Goal: Task Accomplishment & Management: Manage account settings

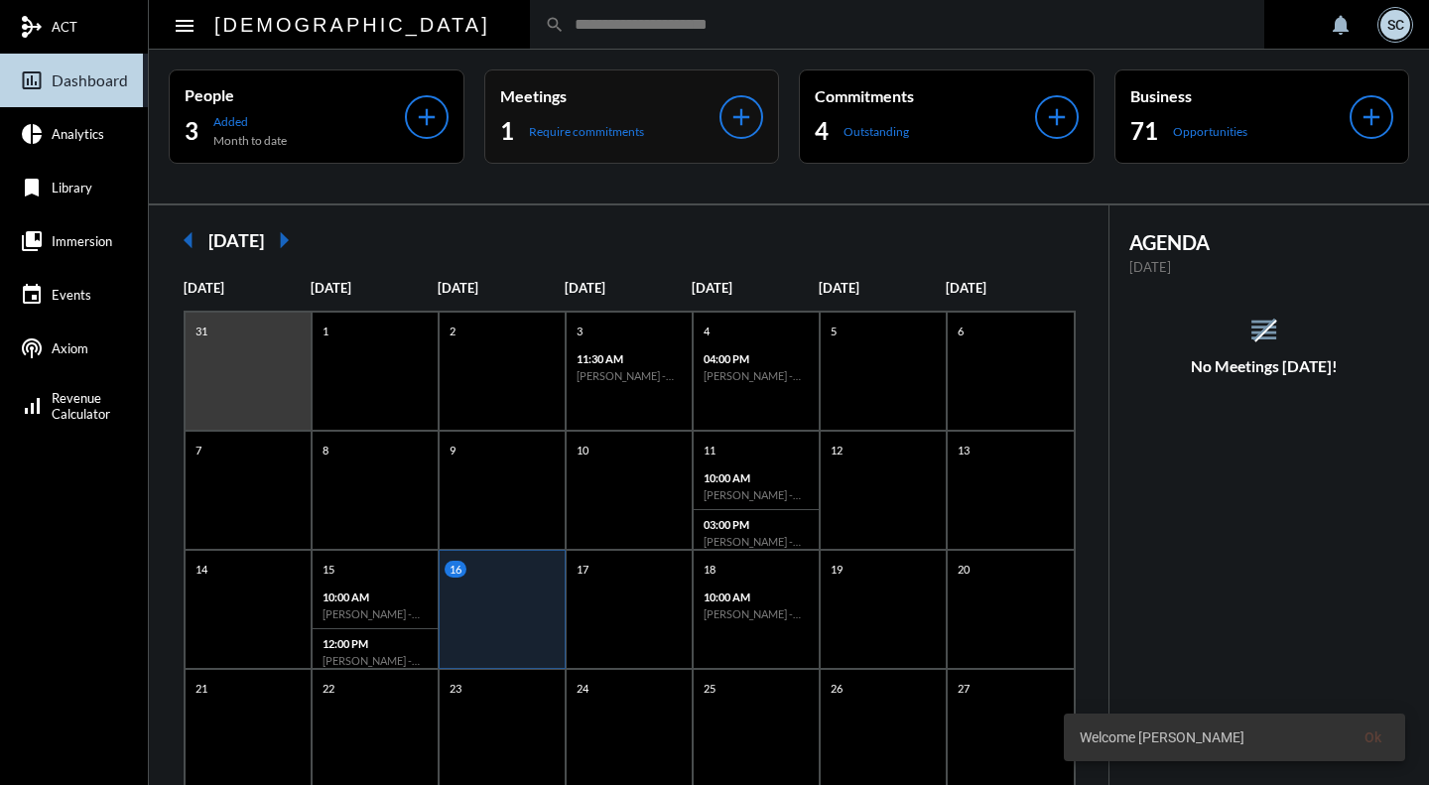
click at [682, 132] on div "1 Require commitments" at bounding box center [610, 131] width 220 height 32
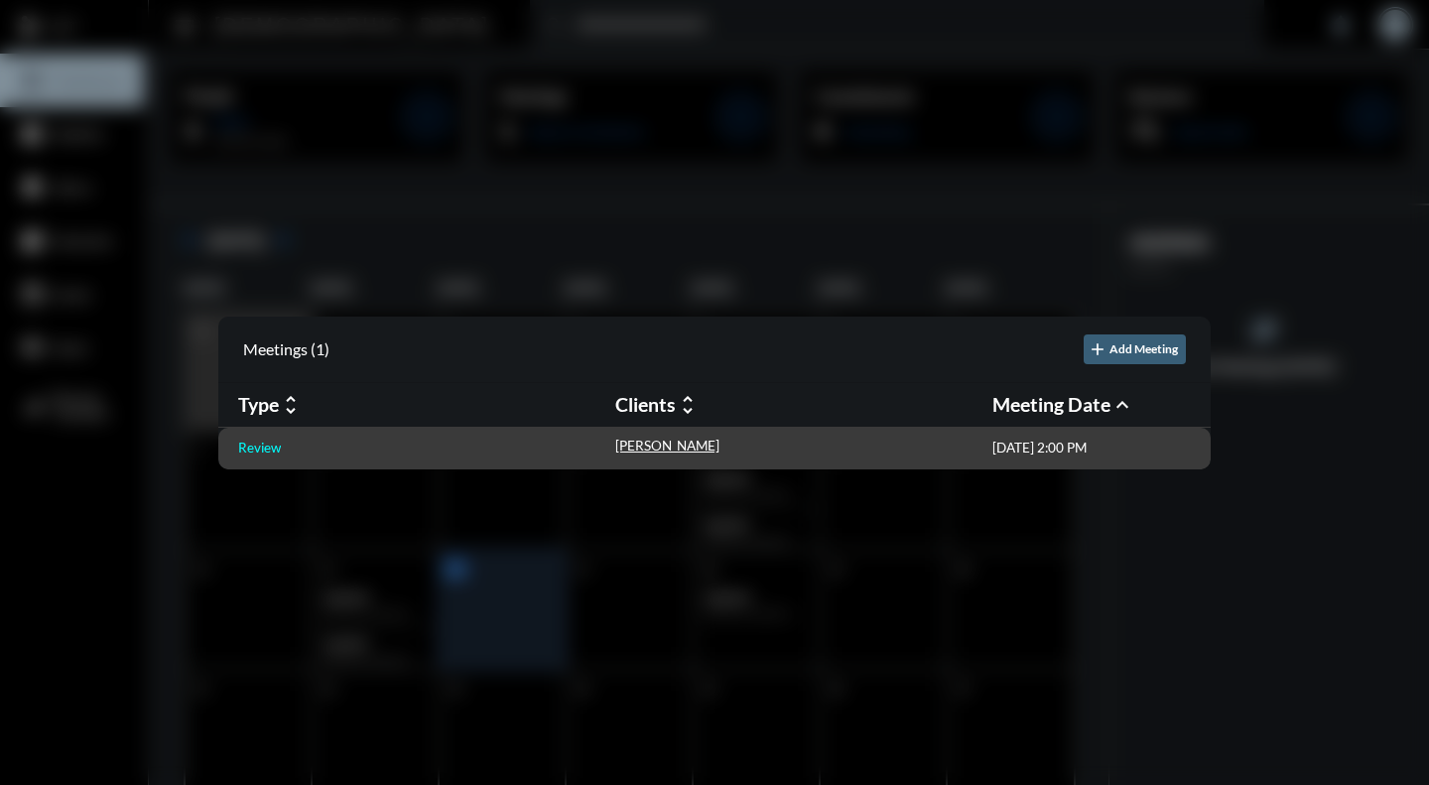
click at [266, 450] on p "Review" at bounding box center [259, 448] width 43 height 16
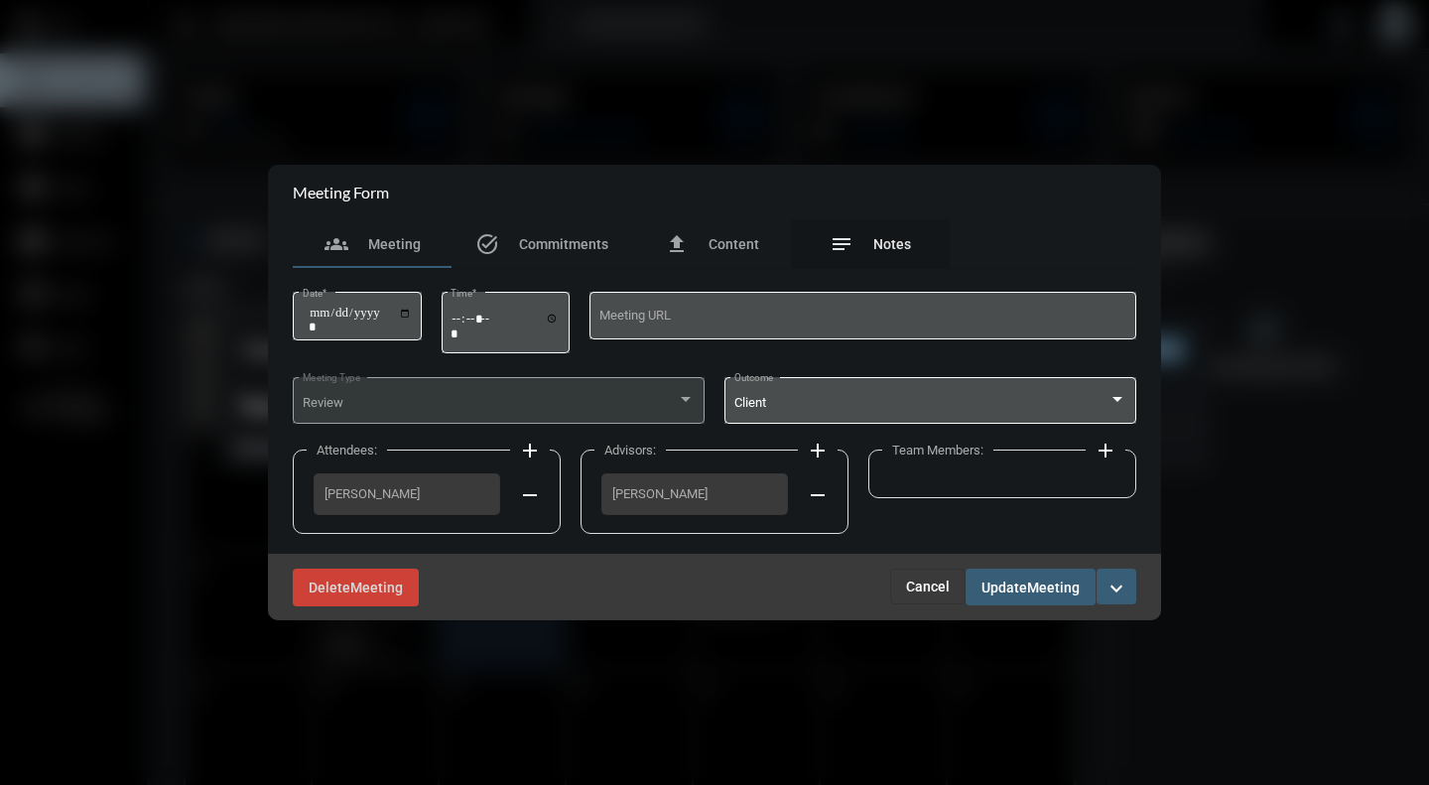
click at [904, 242] on span "Notes" at bounding box center [892, 244] width 38 height 16
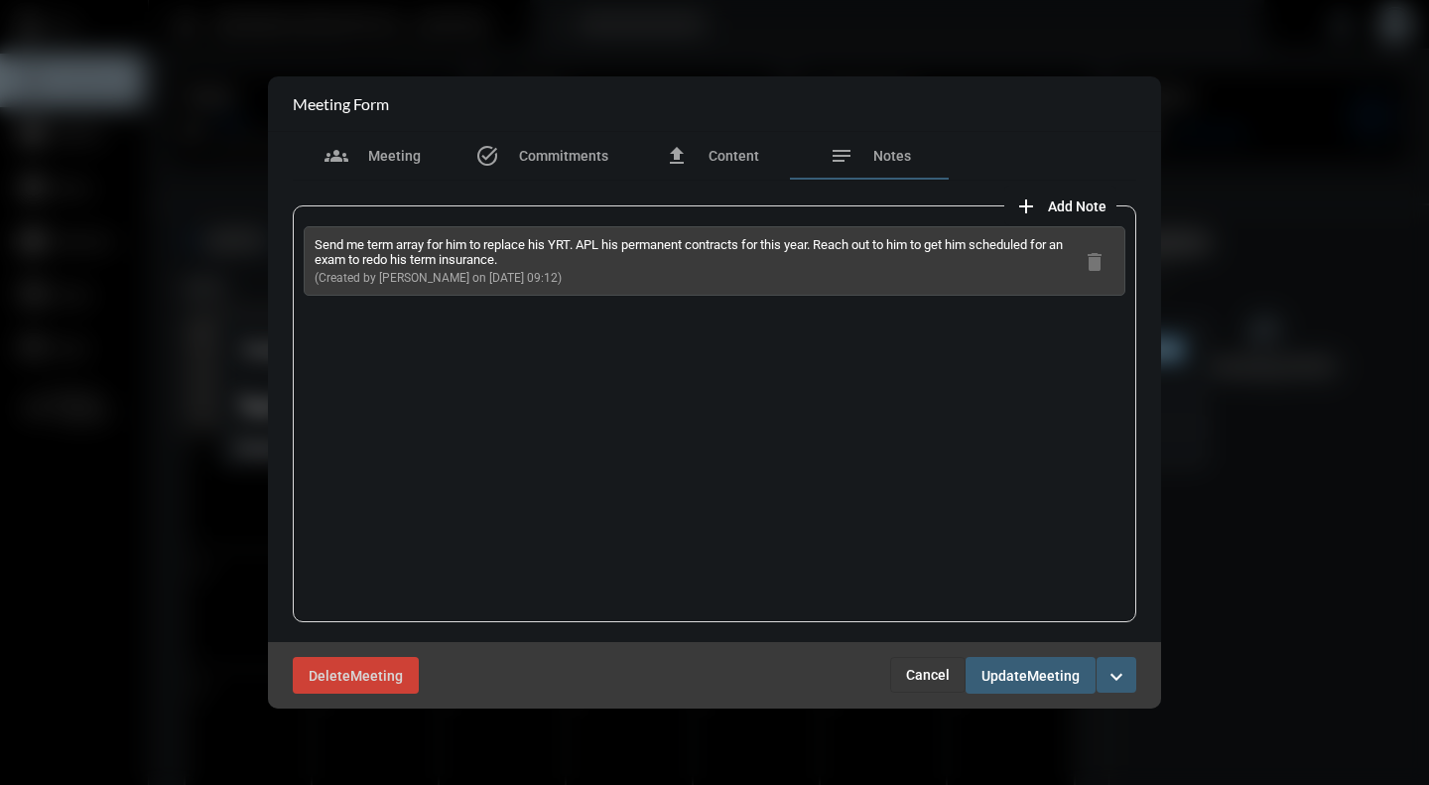
click at [926, 682] on span "Cancel" at bounding box center [928, 675] width 44 height 16
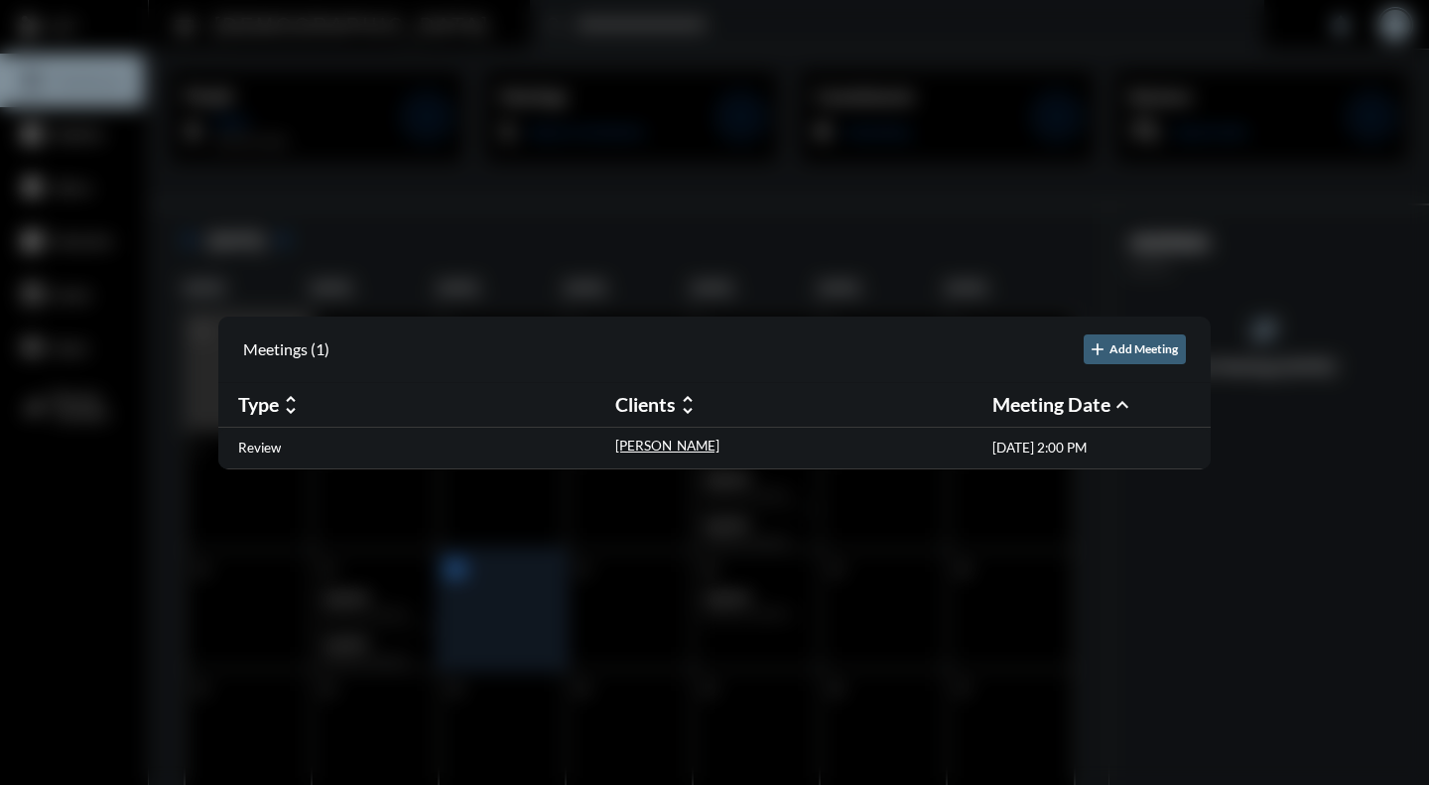
click at [950, 683] on div at bounding box center [714, 392] width 1429 height 785
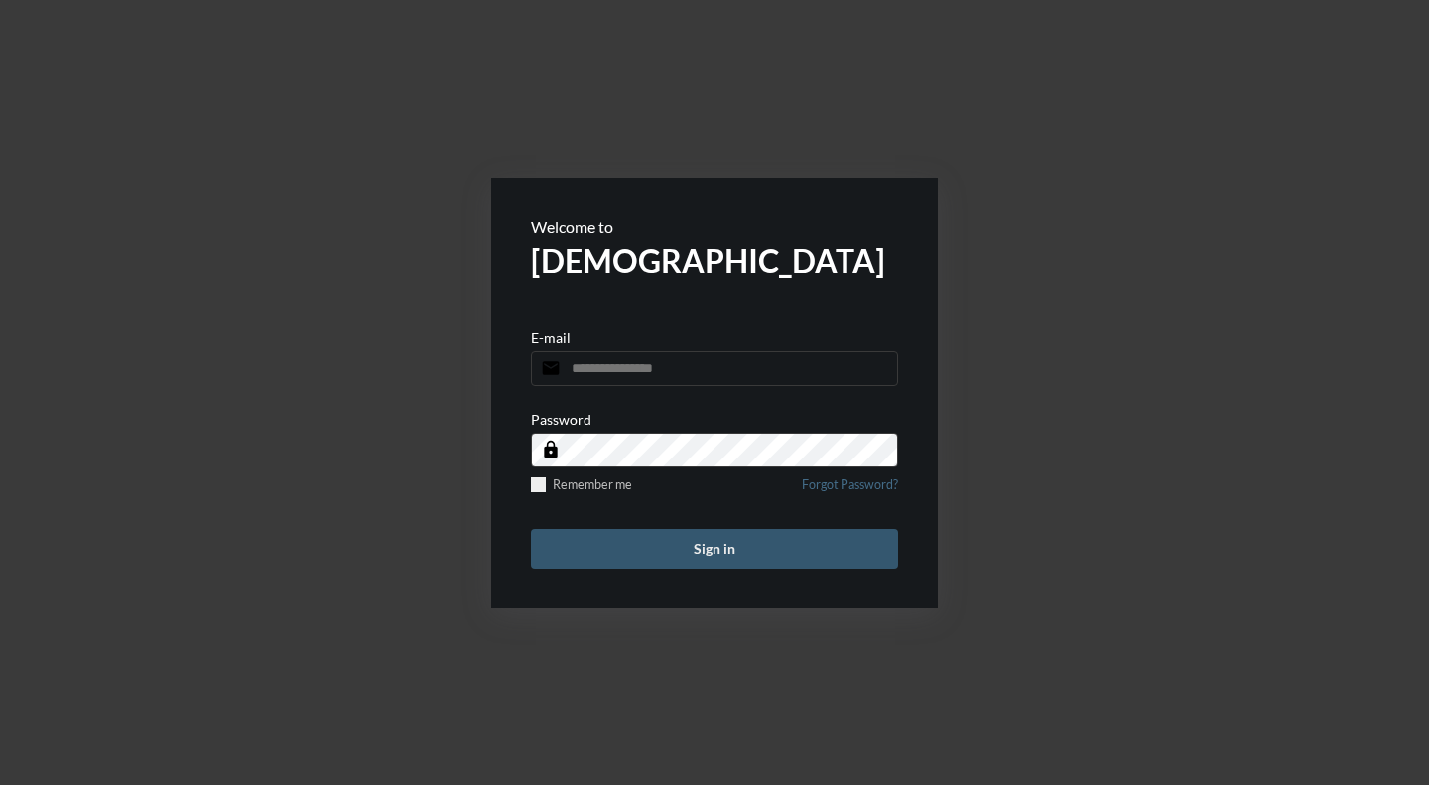
type input "**********"
click at [653, 547] on button "Sign in" at bounding box center [714, 549] width 367 height 40
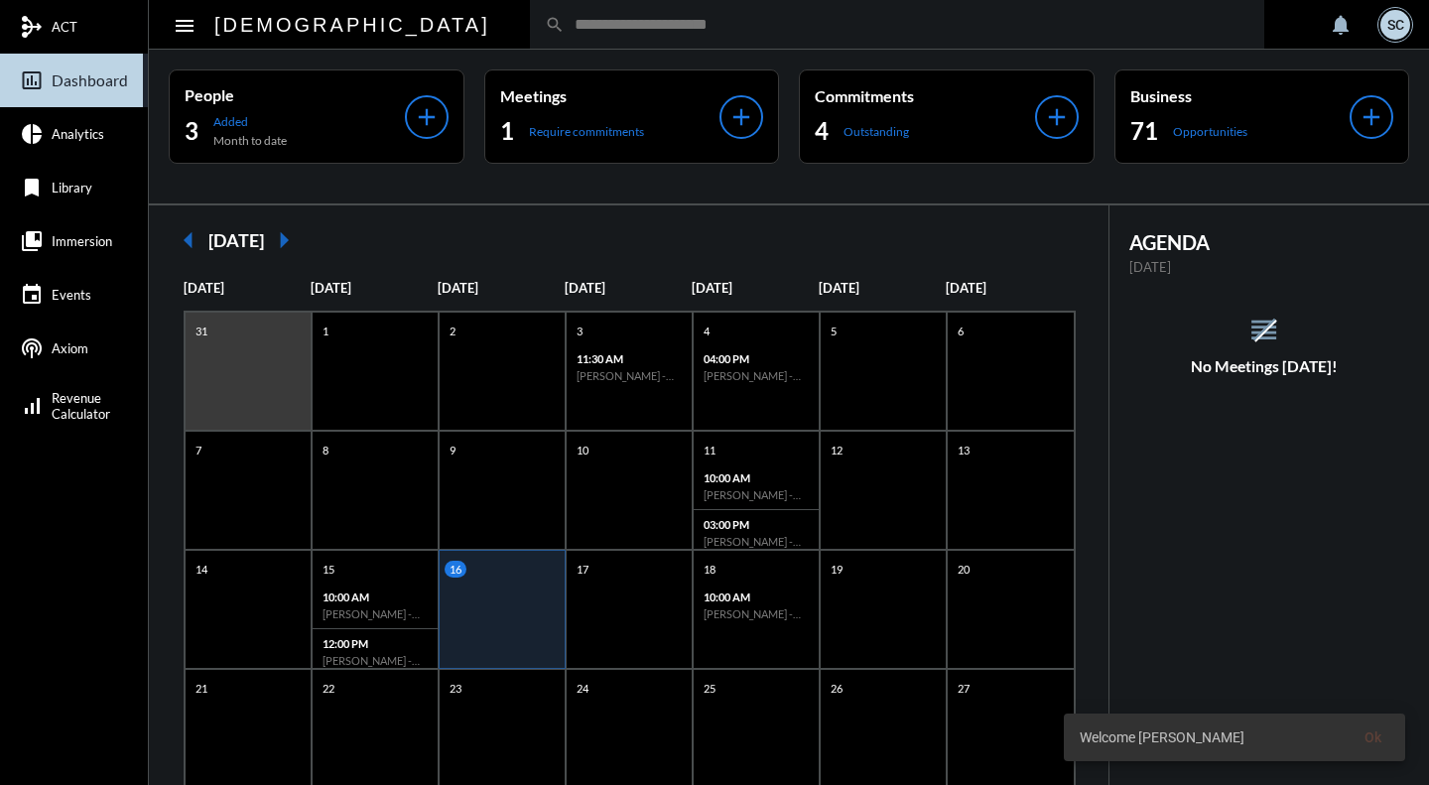
click at [679, 129] on div "1 Require commitments" at bounding box center [610, 131] width 220 height 32
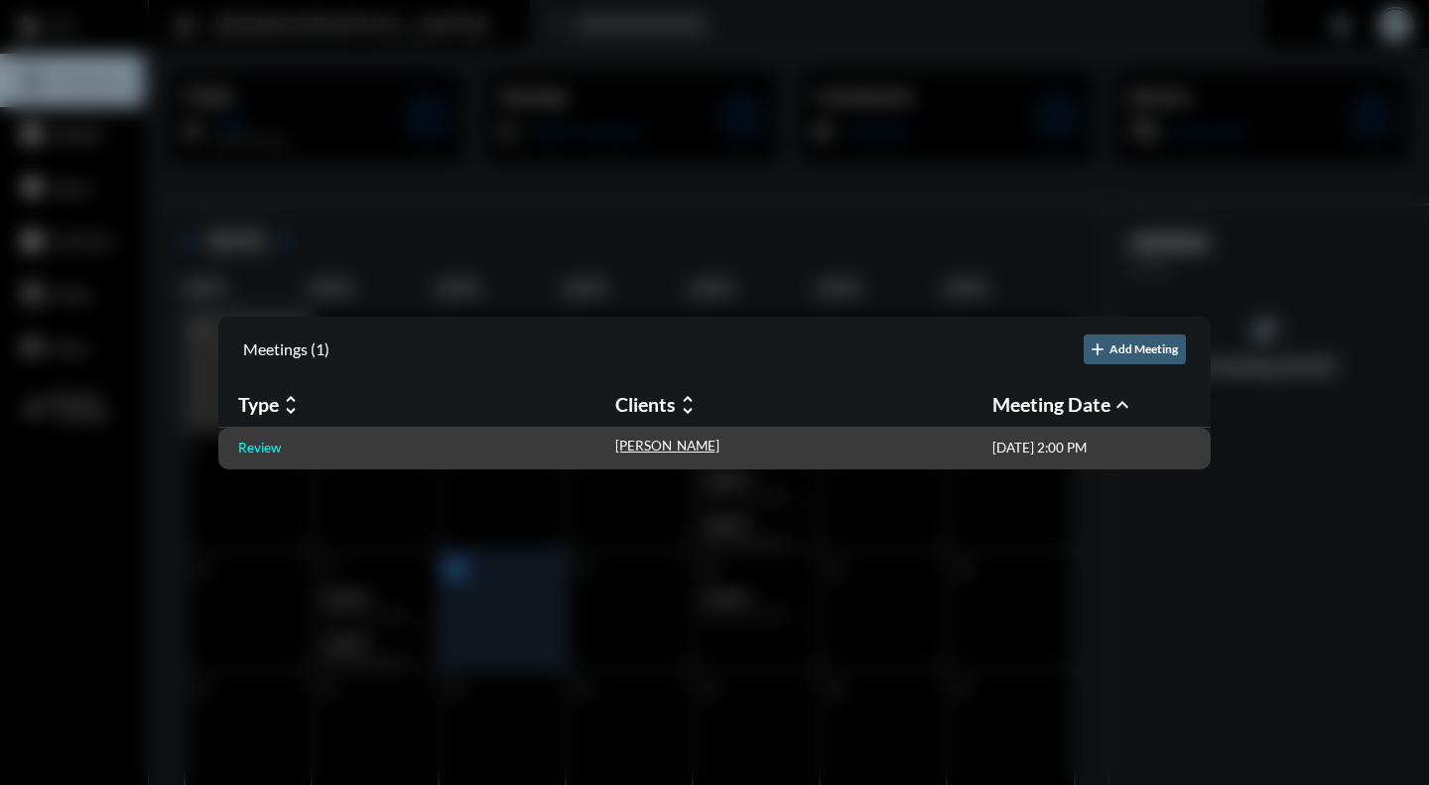
click at [264, 445] on p "Review" at bounding box center [259, 448] width 43 height 16
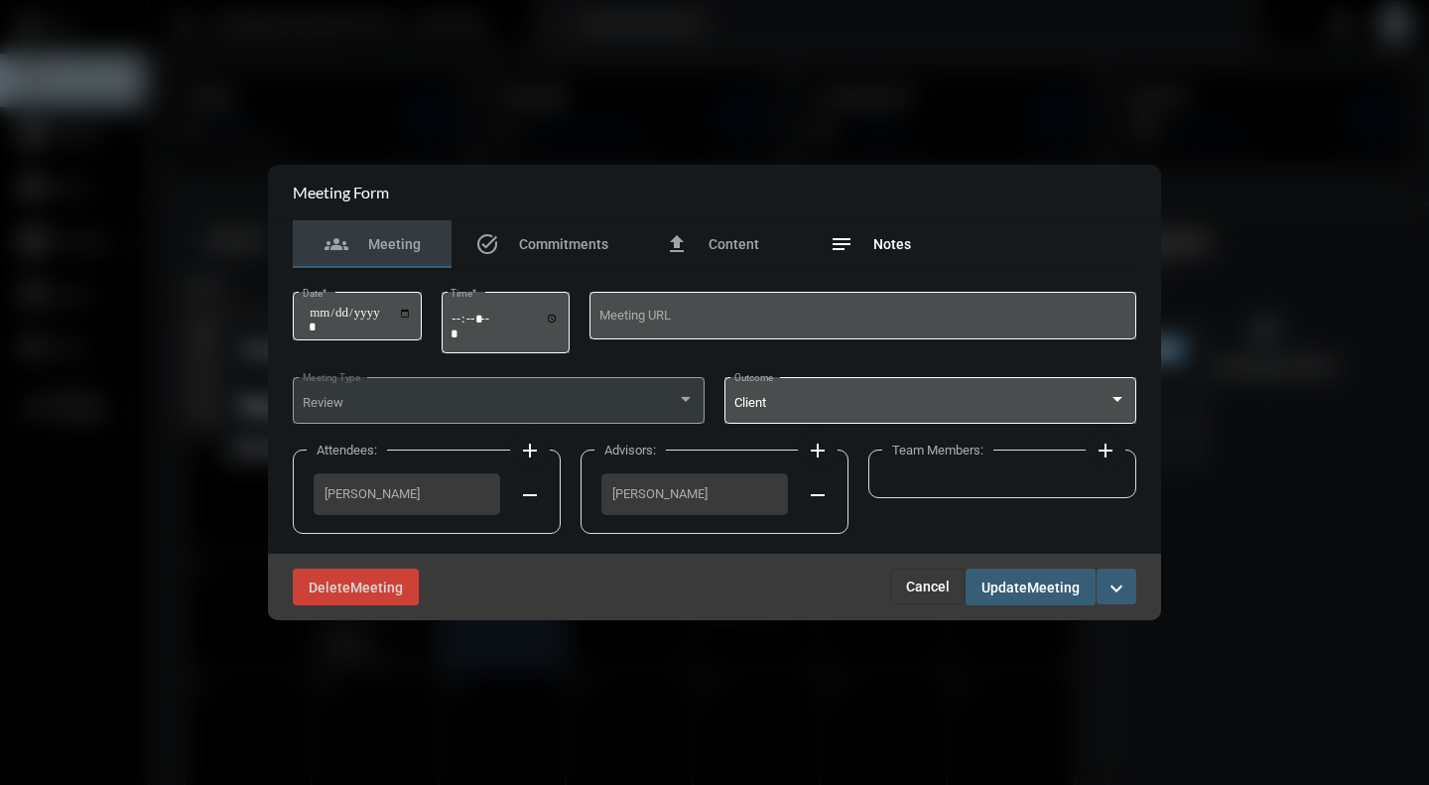
click at [898, 242] on span "Notes" at bounding box center [892, 244] width 38 height 16
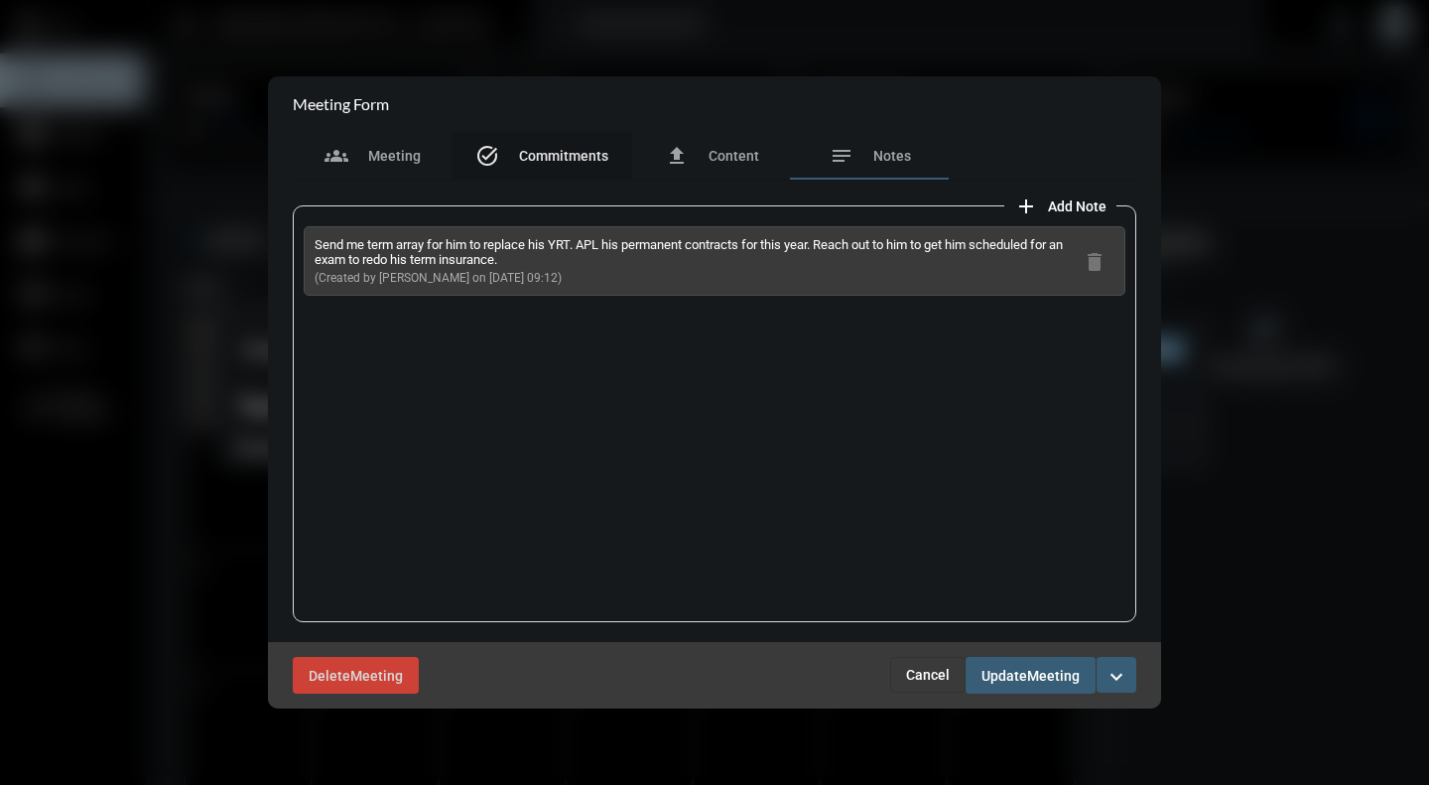
click at [594, 157] on span "Commitments" at bounding box center [563, 156] width 89 height 16
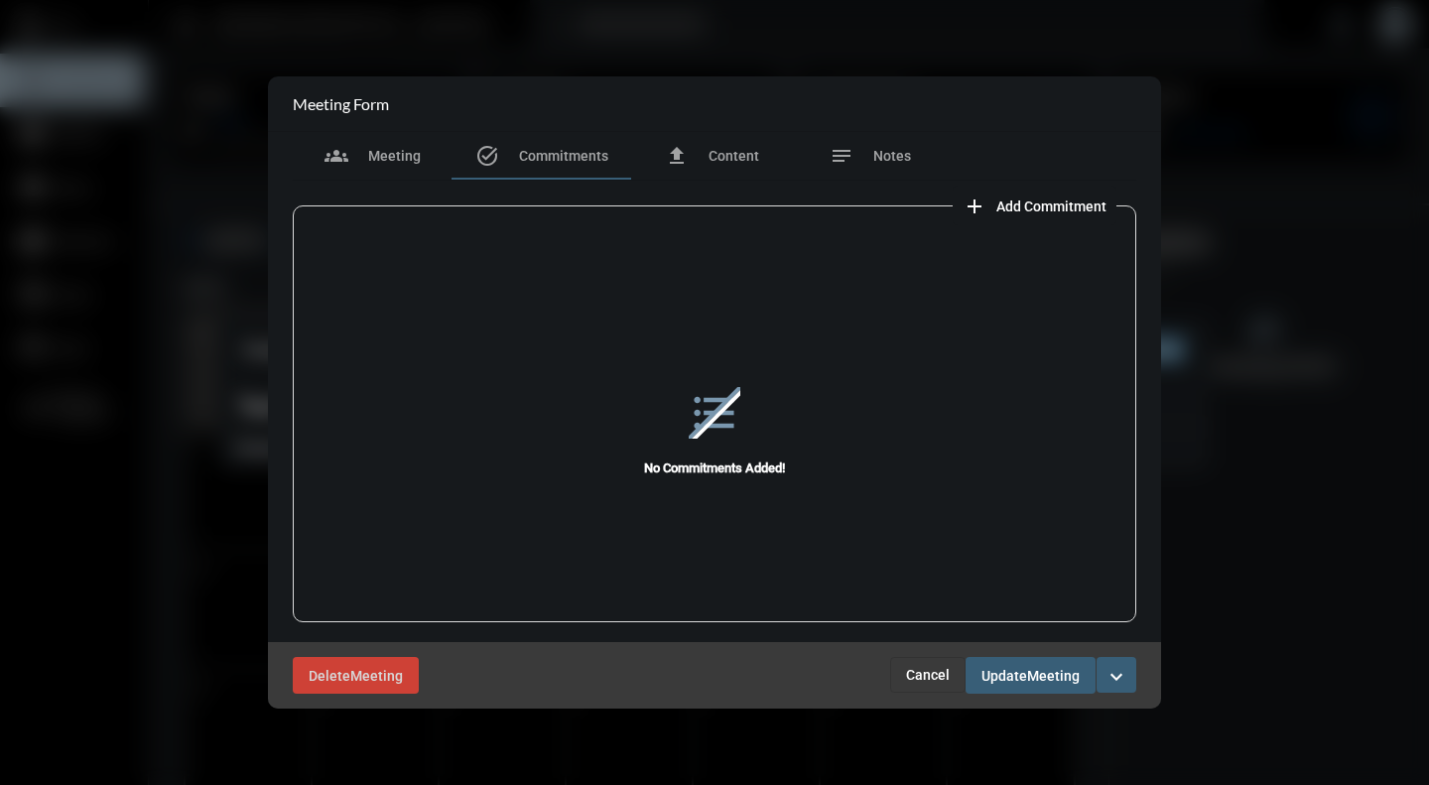
click at [1011, 206] on span "Add Commitment" at bounding box center [1051, 206] width 110 height 16
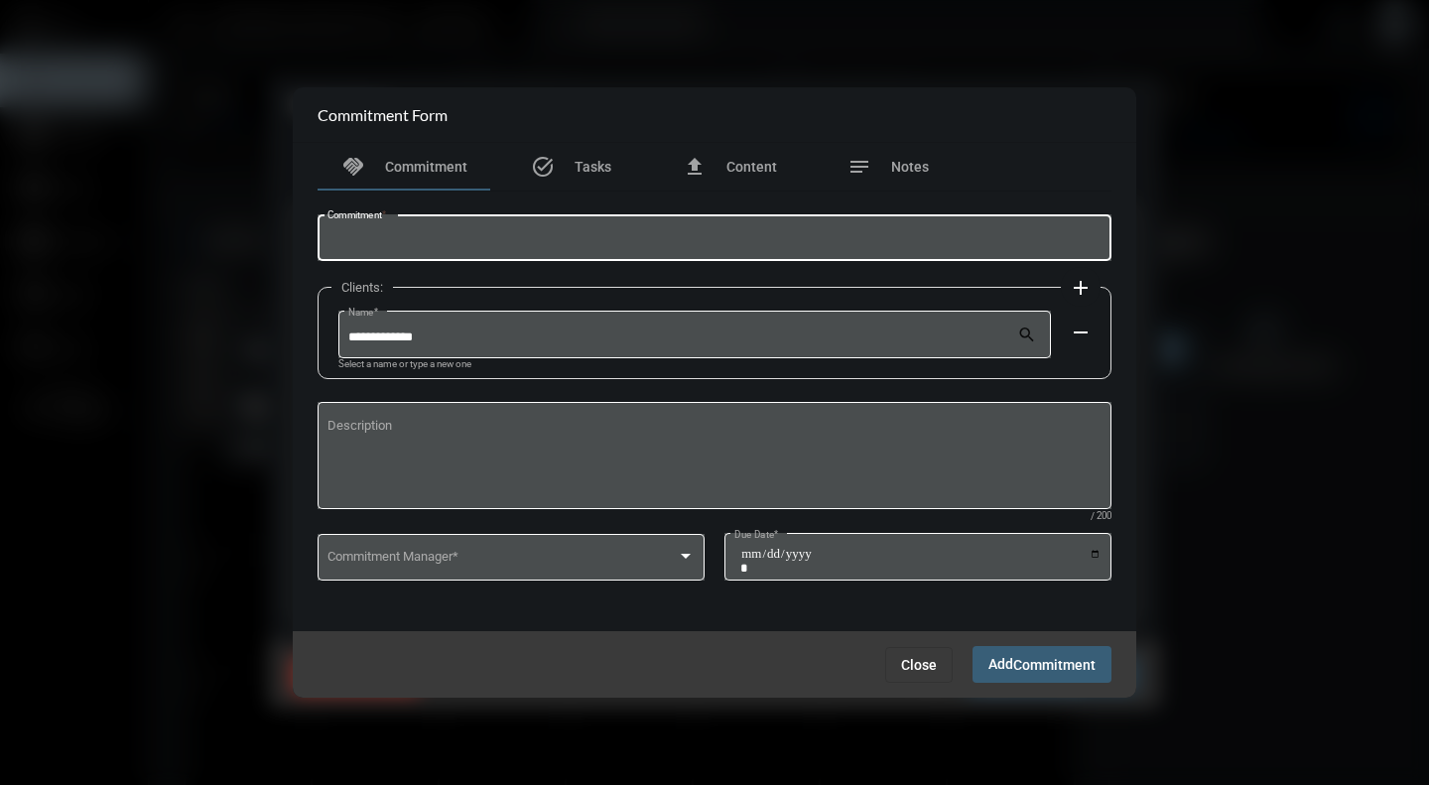
click at [617, 241] on input "Commitment *" at bounding box center [714, 241] width 775 height 15
click at [908, 655] on button "Close" at bounding box center [918, 665] width 67 height 36
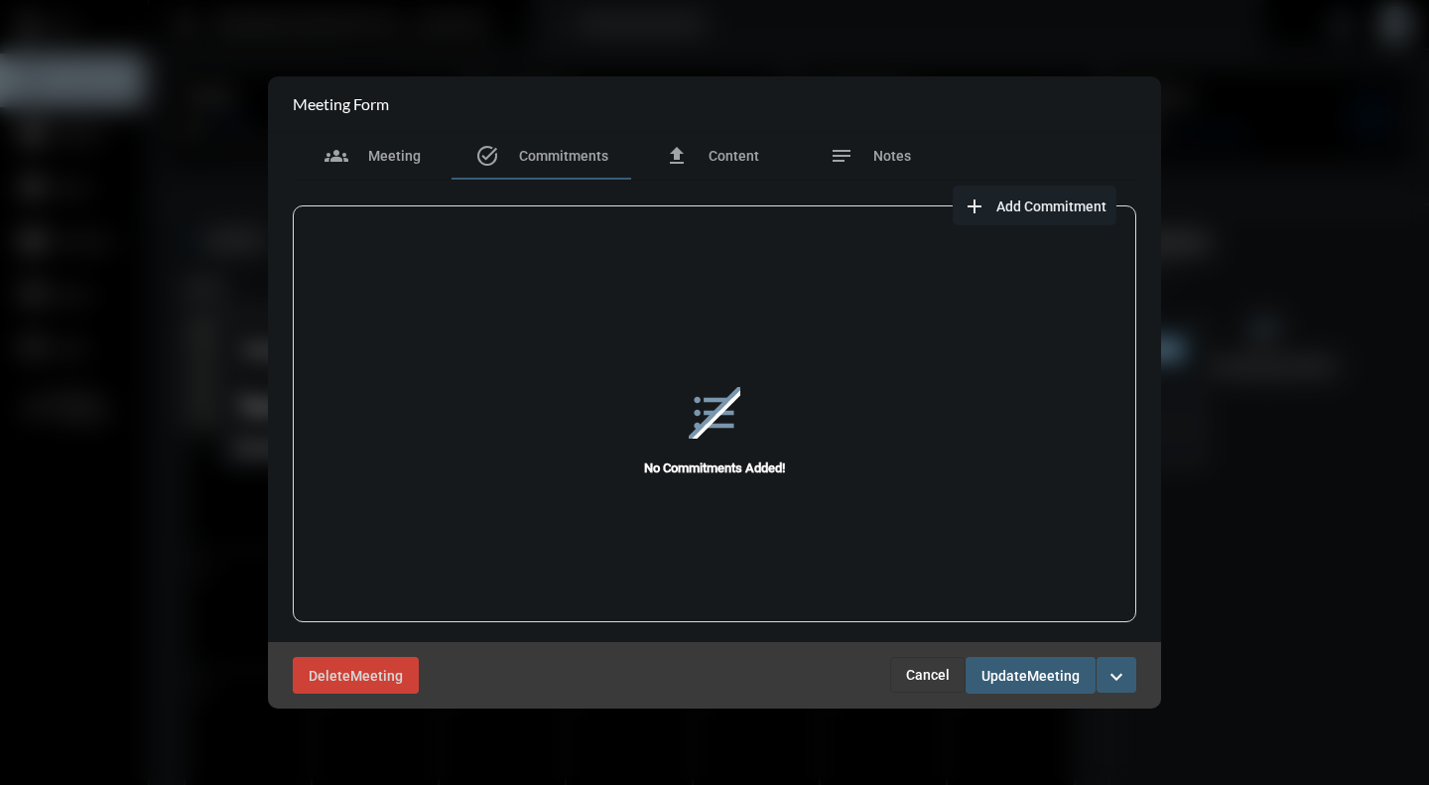
click at [1230, 735] on div at bounding box center [714, 392] width 1429 height 785
click at [916, 673] on span "Cancel" at bounding box center [928, 675] width 44 height 16
